Goal: Task Accomplishment & Management: Complete application form

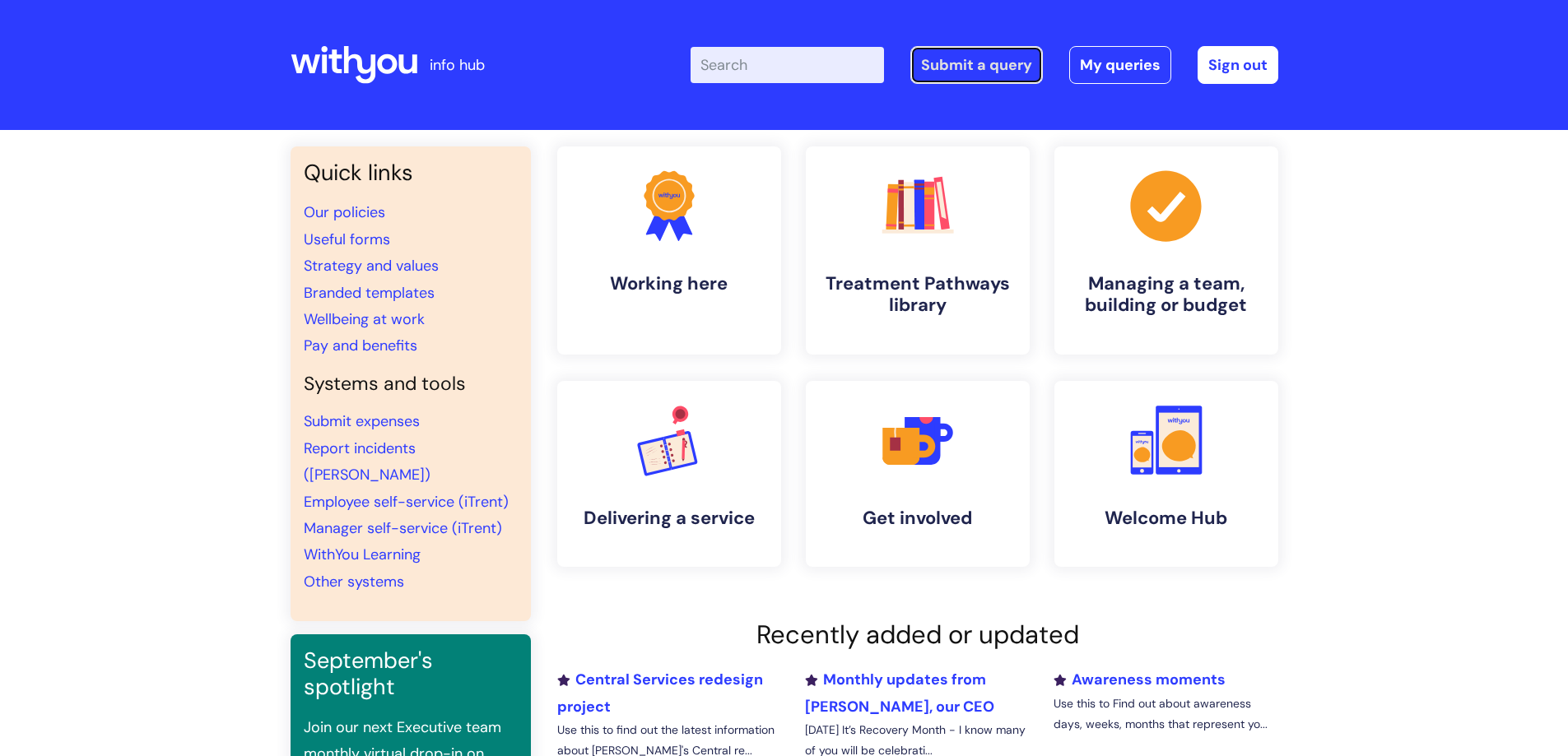
click at [965, 62] on link "Submit a query" at bounding box center [976, 65] width 133 height 38
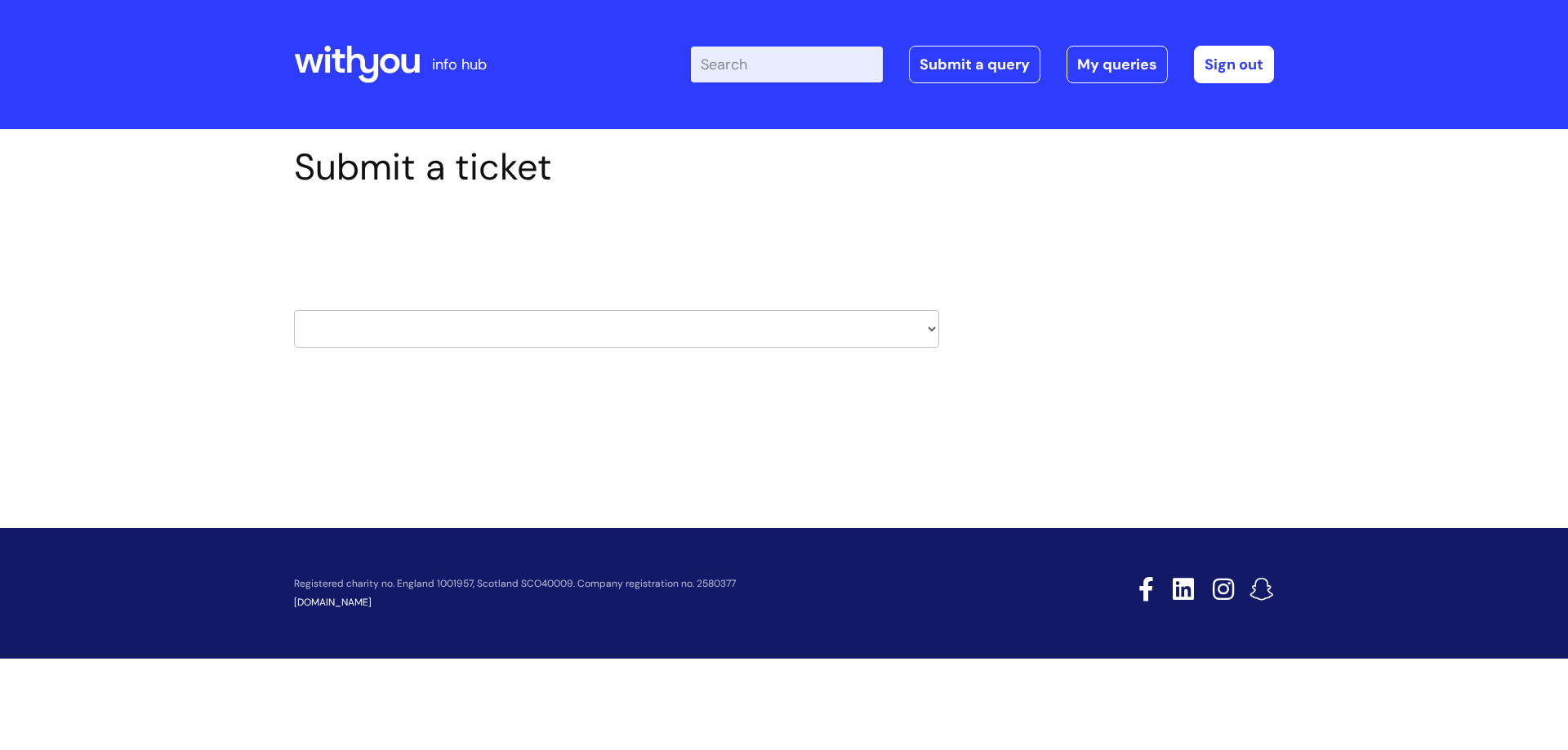
click at [932, 328] on select "HR / People IT and Support Clinical Drug Alerts Finance Accounts Data Support T…" at bounding box center [616, 328] width 645 height 37
select select "hr_/_people"
click at [294, 310] on select "HR / People IT and Support Clinical Drug Alerts Finance Accounts Data Support T…" at bounding box center [616, 328] width 645 height 37
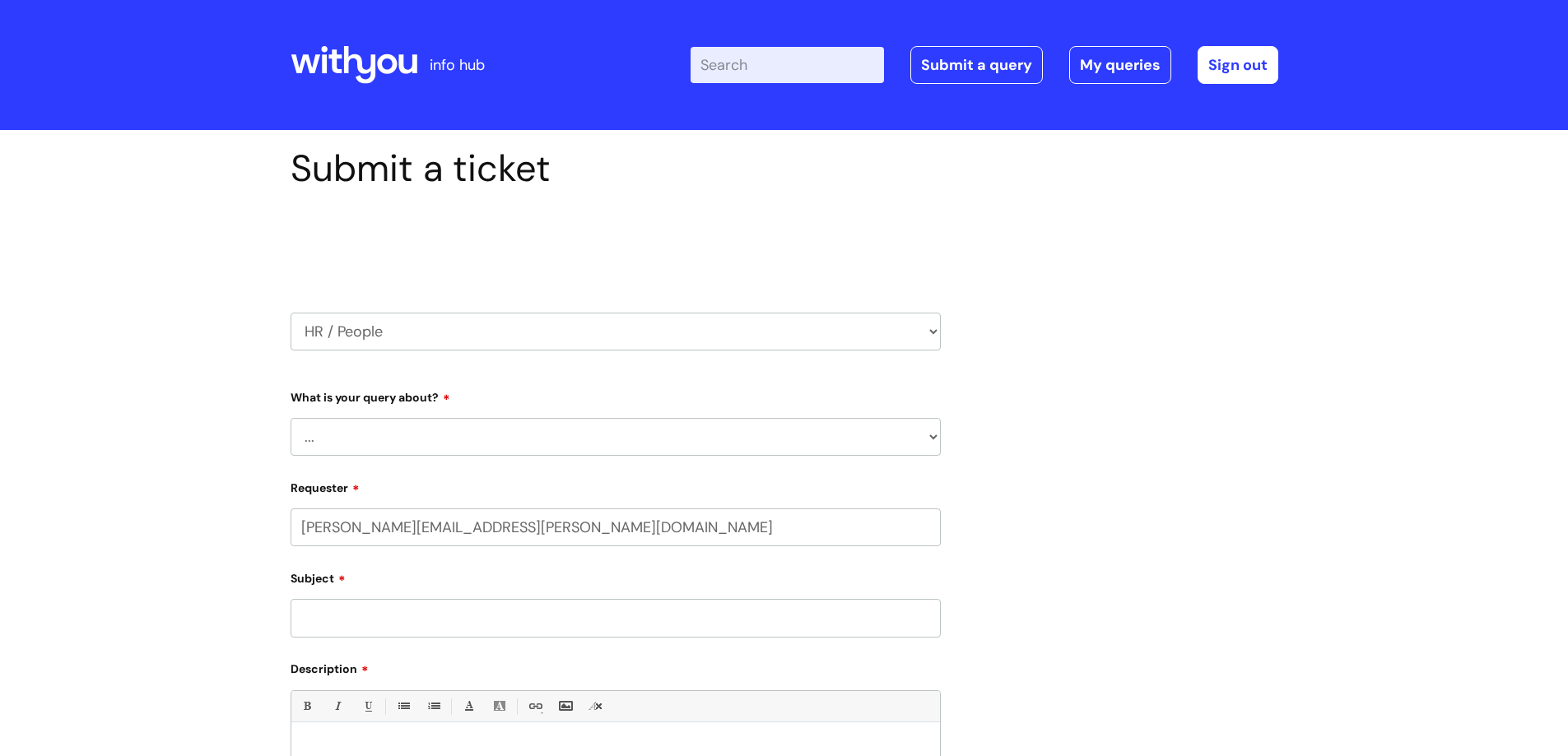
select select "80004286572"
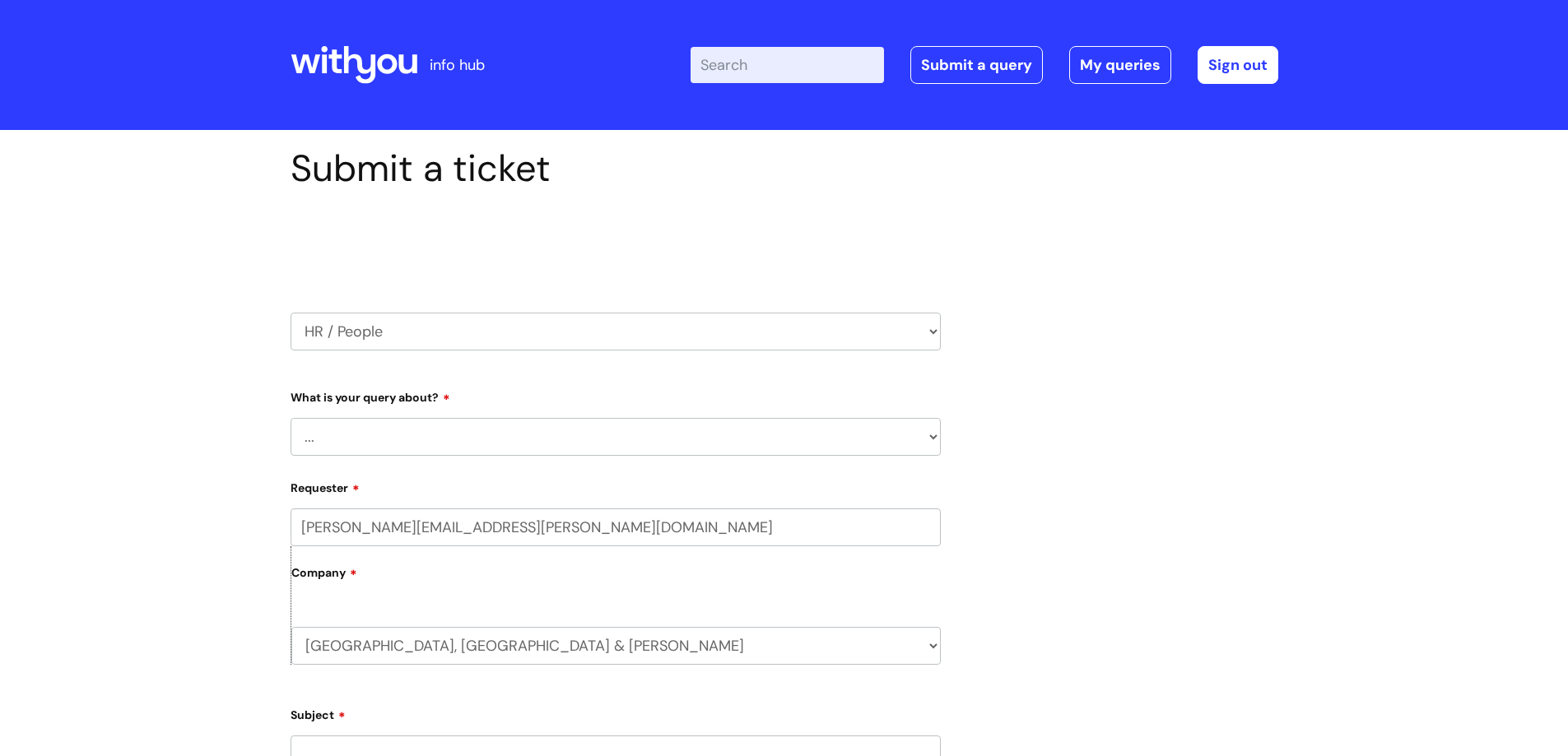
click at [556, 435] on select "... Absence Query Holiday Query Employee change request General HR Query iTrent…" at bounding box center [615, 436] width 650 height 38
select select "Absence Query"
click at [290, 418] on select "... Absence Query Holiday Query Employee change request General HR Query iTrent…" at bounding box center [615, 436] width 650 height 38
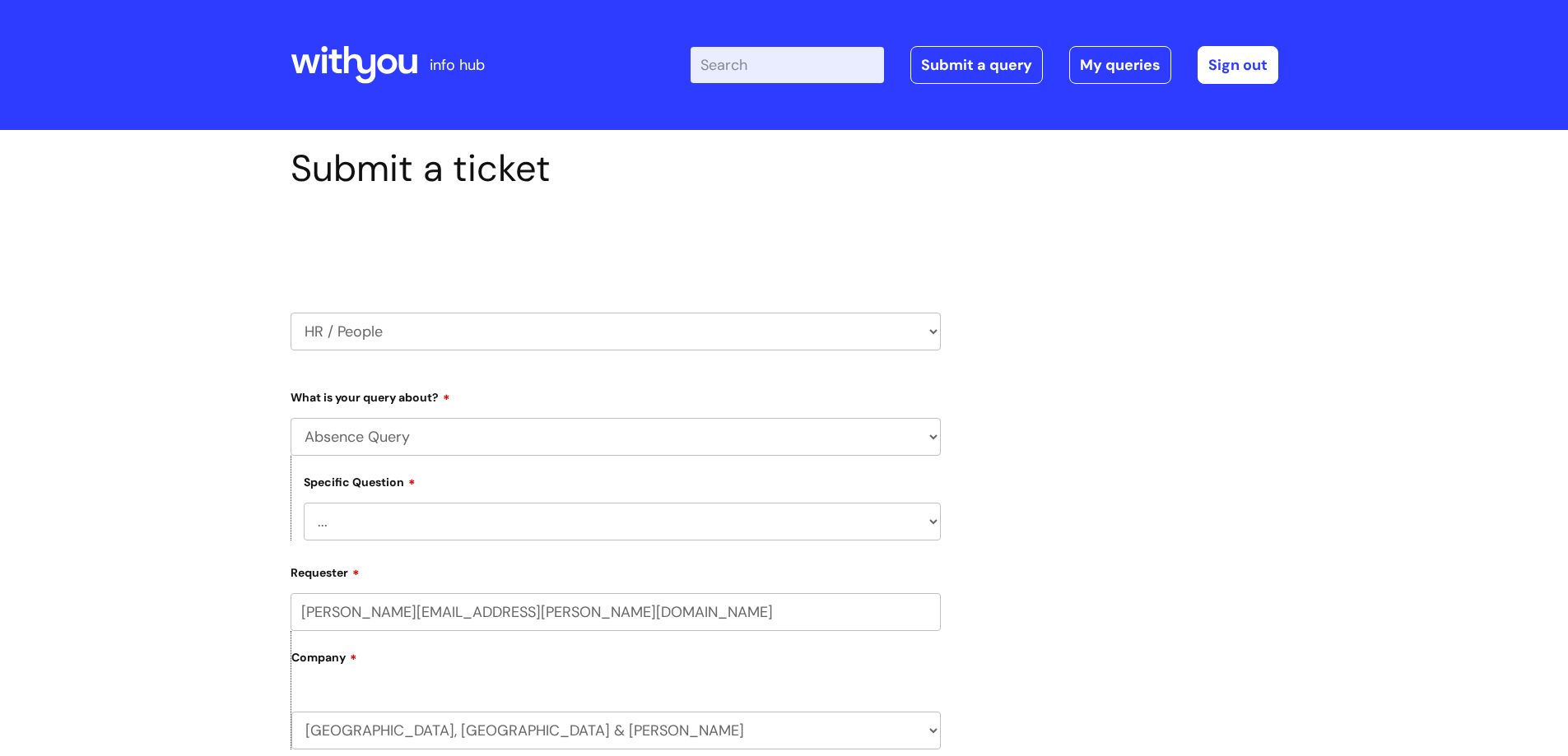
click at [455, 425] on select "... Absence Query Holiday Query Employee change request General HR Query iTrent…" at bounding box center [615, 436] width 650 height 38
click at [451, 522] on select "... Bank holiday query Holiday query Maternity Other absence query Paternity Sh…" at bounding box center [622, 521] width 637 height 38
select select "Sickness query"
click at [304, 503] on select "... Bank holiday query Holiday query Maternity Other absence query Paternity Sh…" at bounding box center [622, 521] width 637 height 38
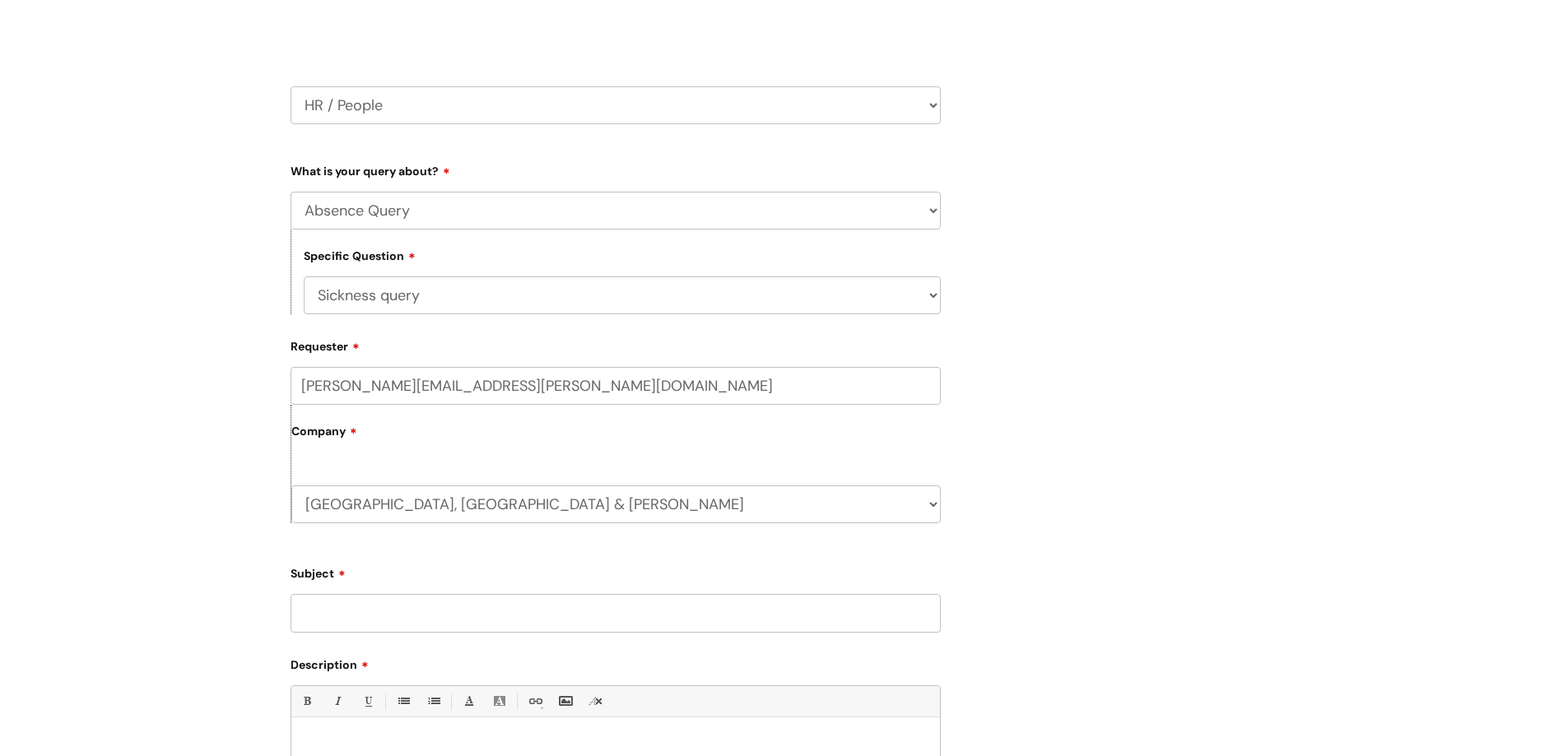
scroll to position [247, 0]
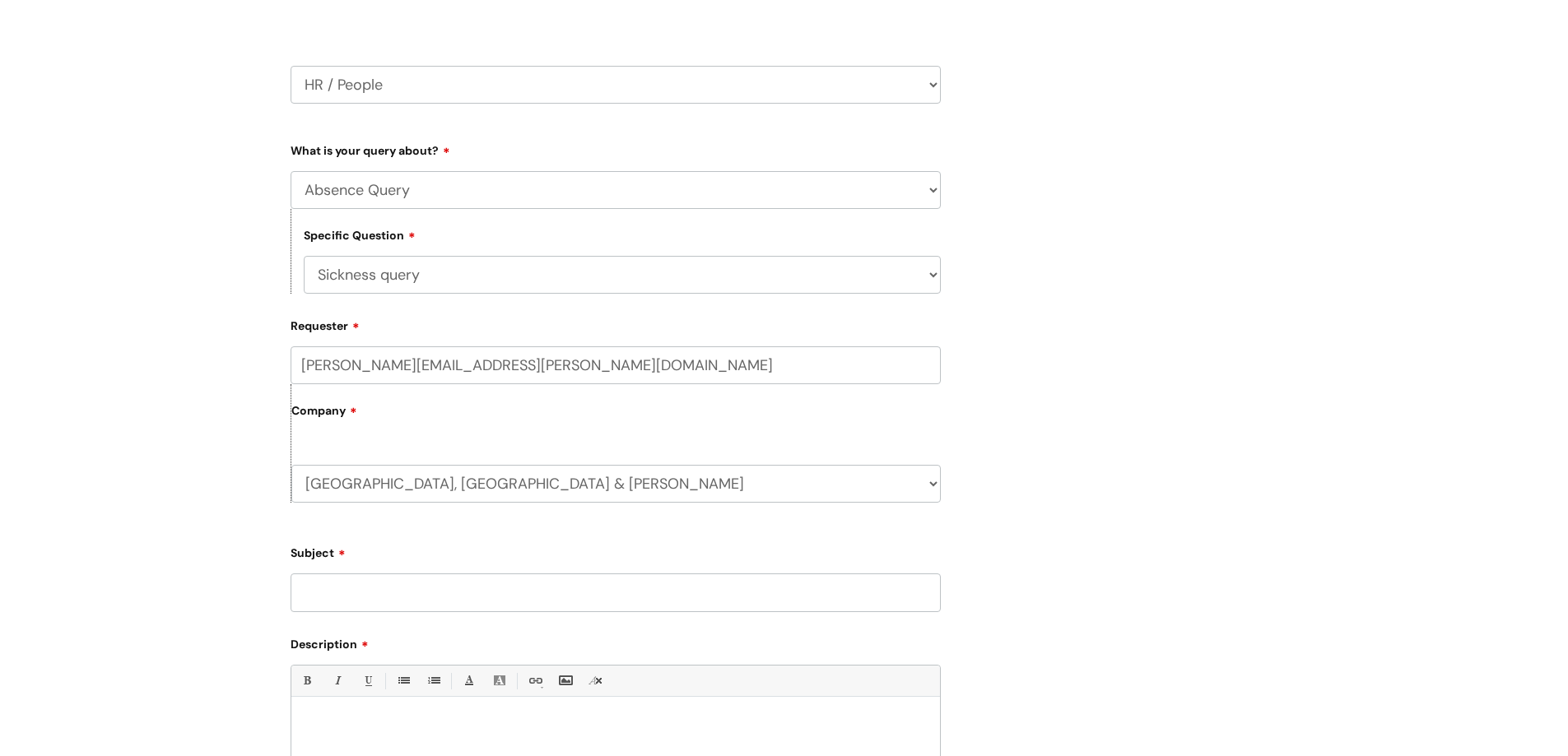
click at [360, 595] on input "Subject" at bounding box center [615, 592] width 650 height 38
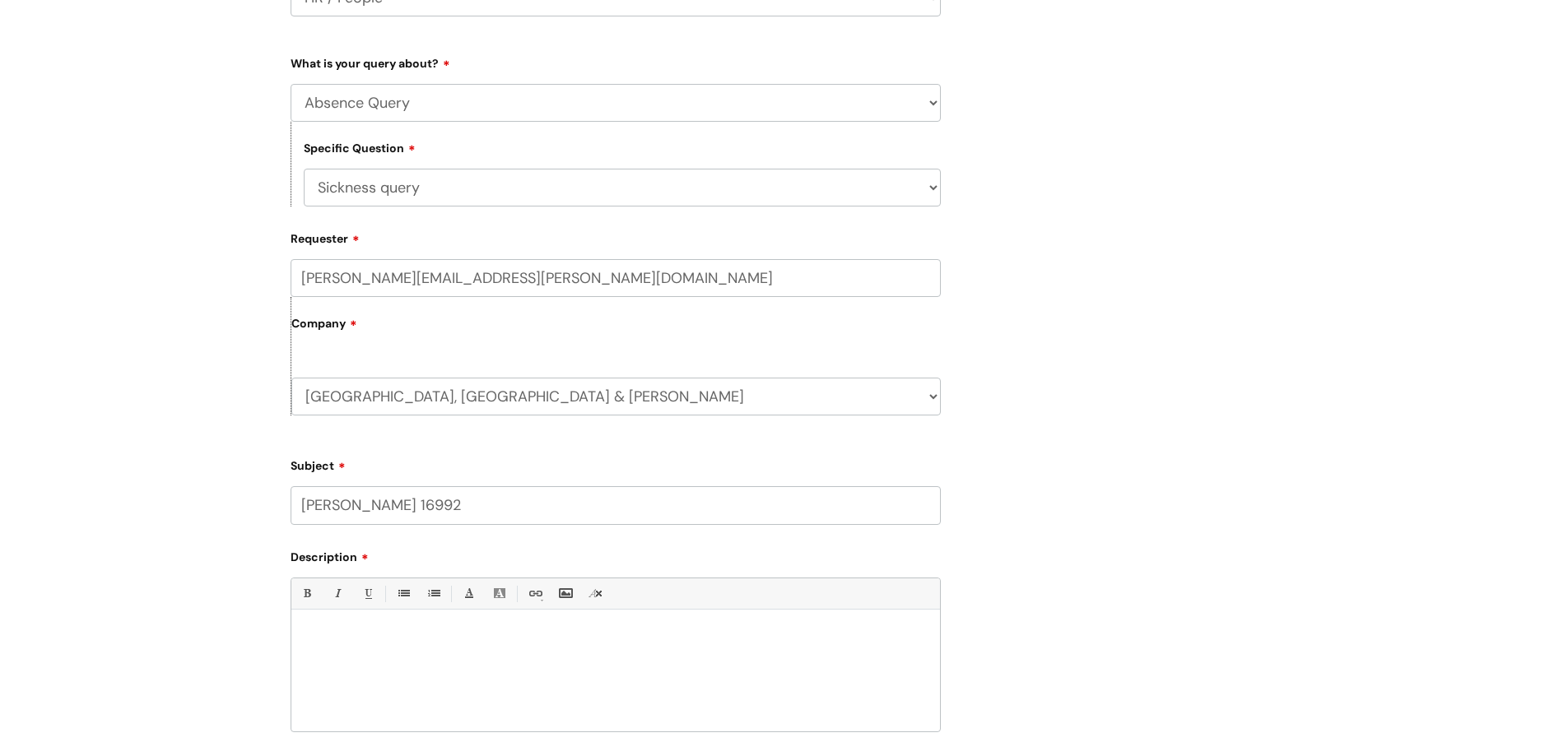
scroll to position [576, 0]
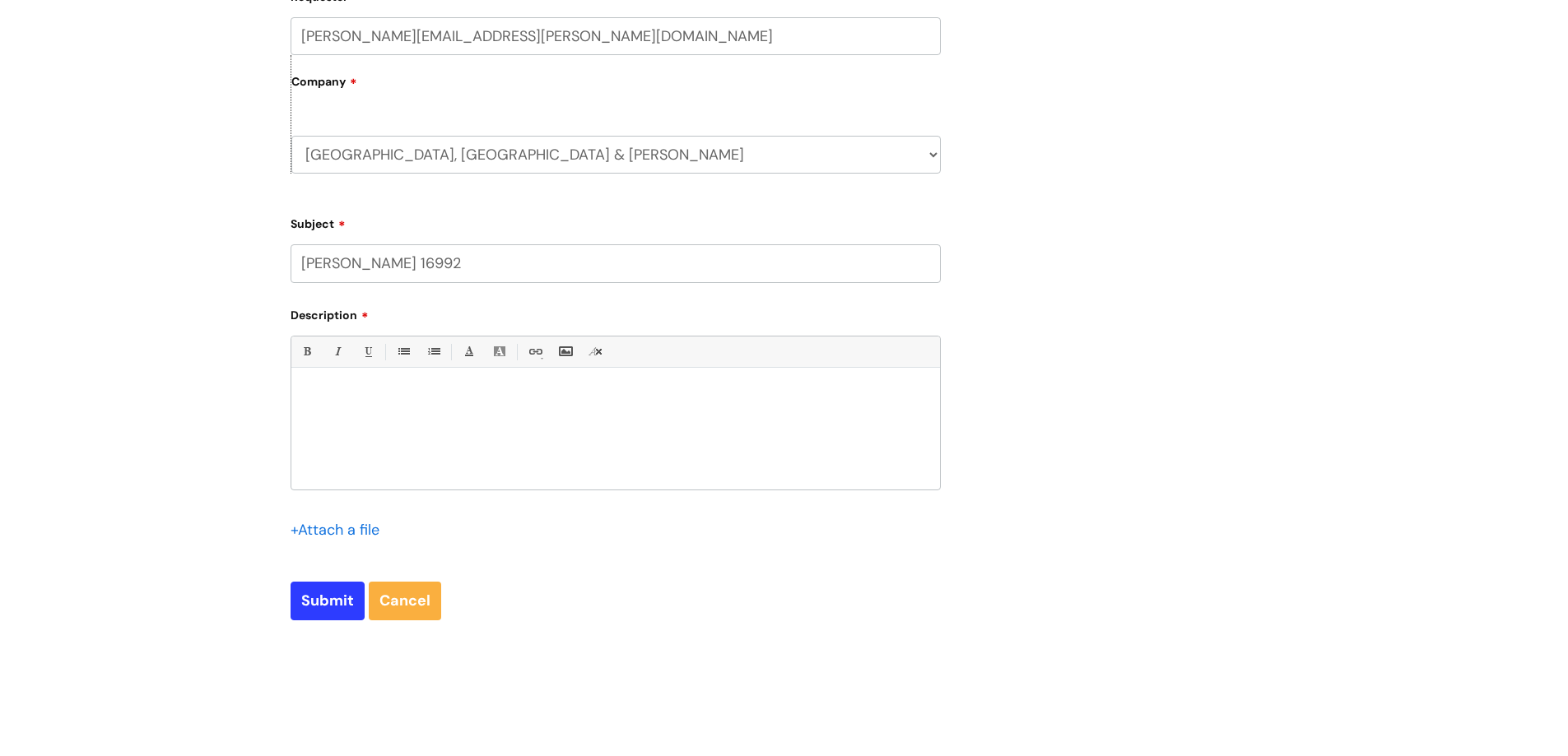
type input "[PERSON_NAME] 16992"
click at [324, 404] on div at bounding box center [615, 432] width 649 height 113
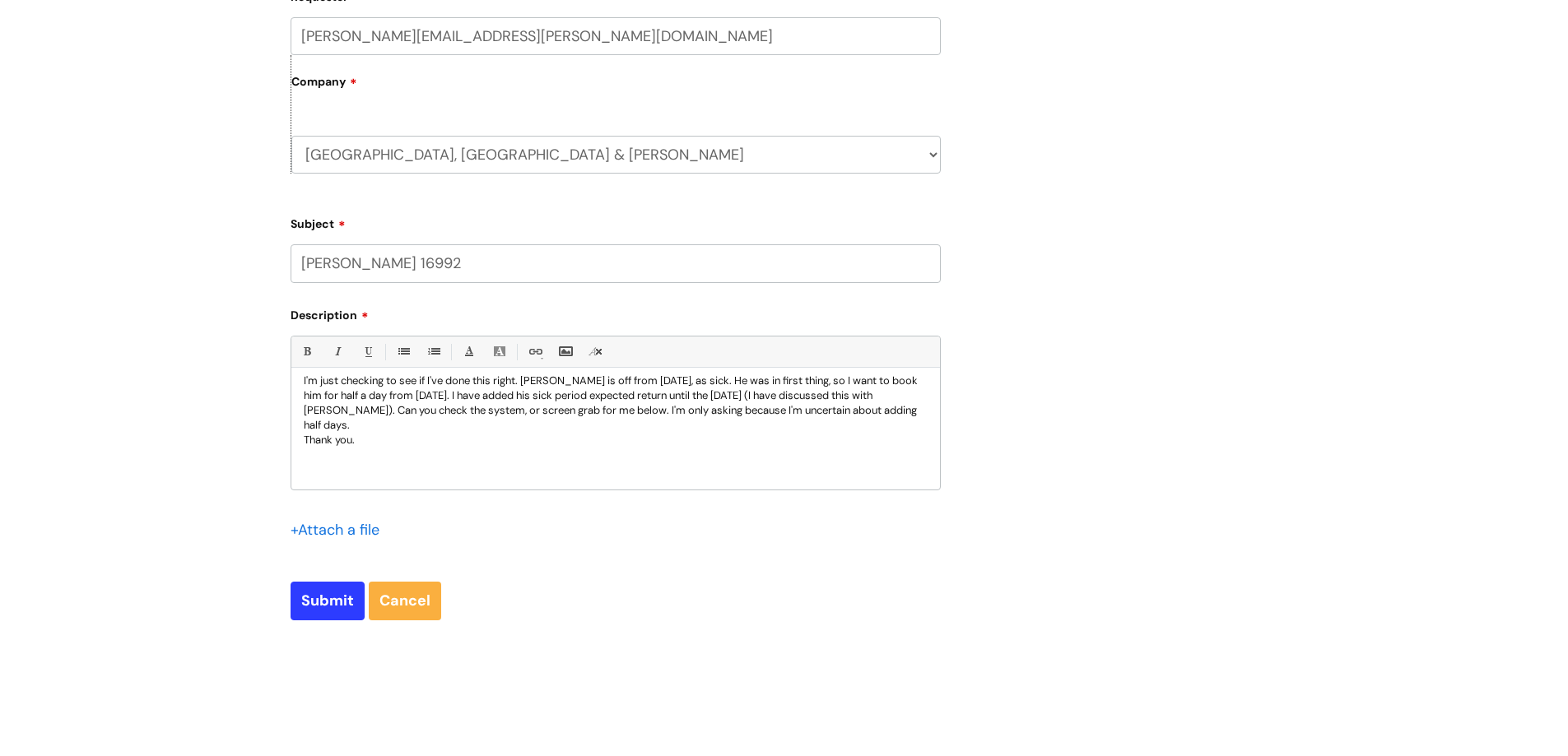
scroll to position [494, 0]
click at [329, 601] on input "Submit" at bounding box center [327, 600] width 74 height 38
type input "Please Wait..."
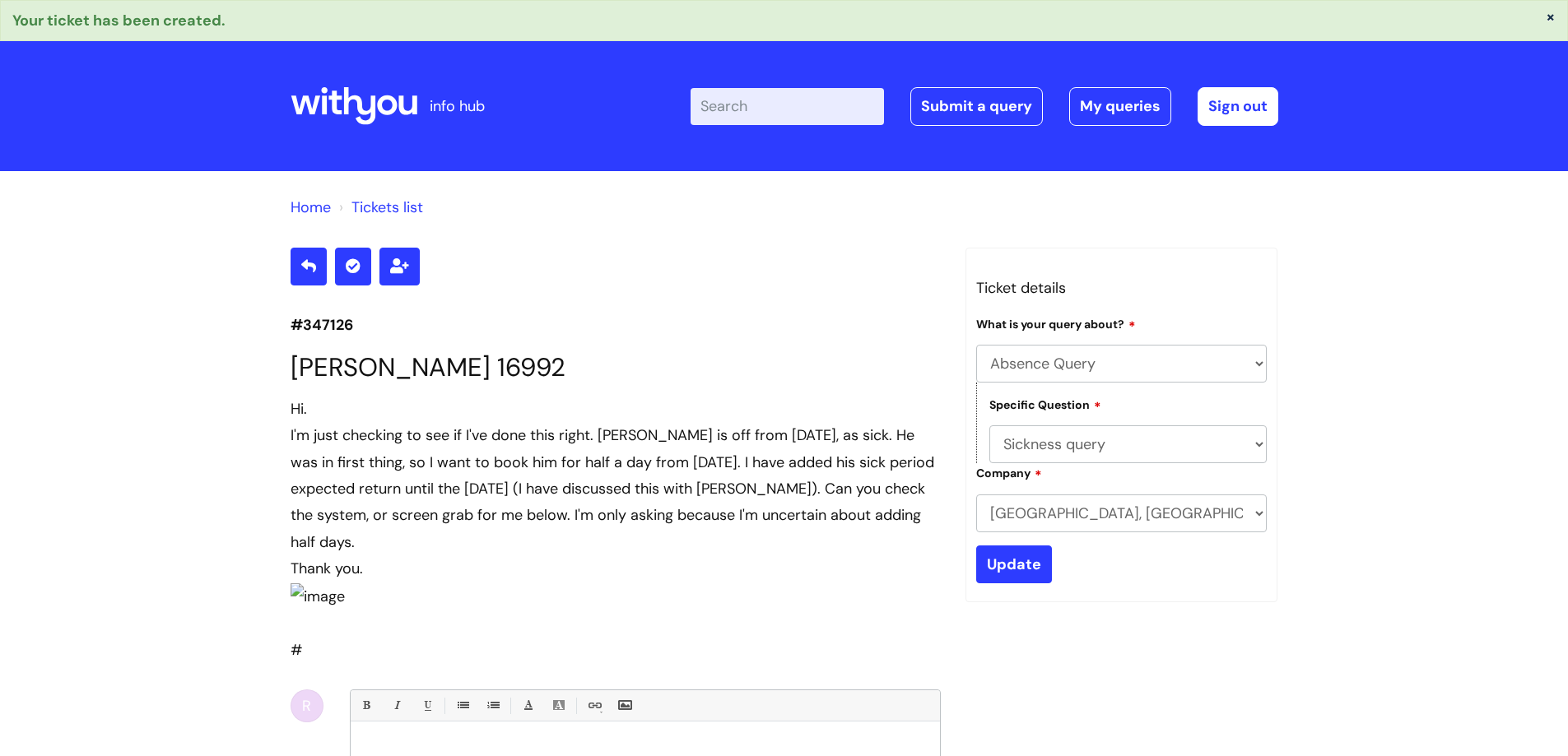
select select "Absence Query"
select select "Sickness query"
